Goal: Task Accomplishment & Management: Manage account settings

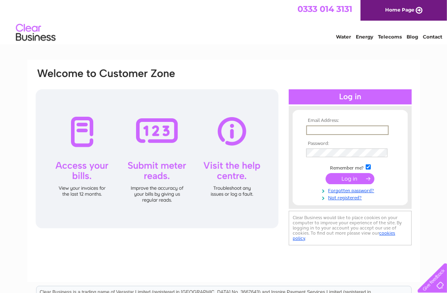
click at [329, 129] on input "text" at bounding box center [347, 130] width 83 height 10
type input "dandjsimpson2016@btinternet.com"
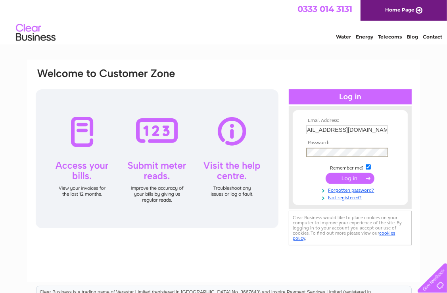
scroll to position [0, 0]
click at [362, 174] on input "submit" at bounding box center [350, 178] width 49 height 11
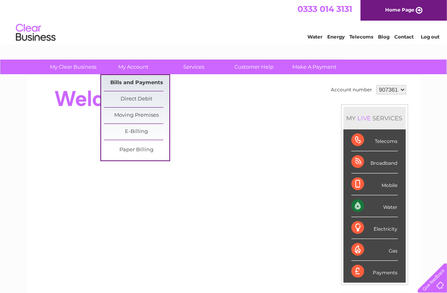
click at [135, 80] on link "Bills and Payments" at bounding box center [136, 83] width 65 height 16
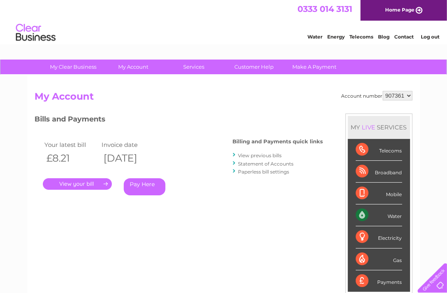
click at [86, 186] on link "." at bounding box center [77, 184] width 69 height 12
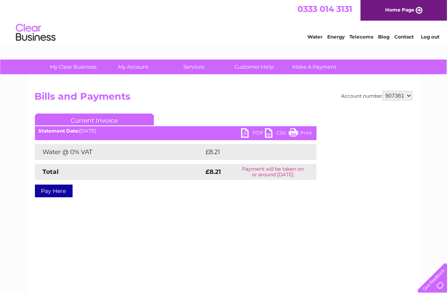
click at [250, 133] on link "PDF" at bounding box center [253, 134] width 24 height 12
click at [433, 35] on link "Log out" at bounding box center [430, 37] width 19 height 6
